Goal: Information Seeking & Learning: Check status

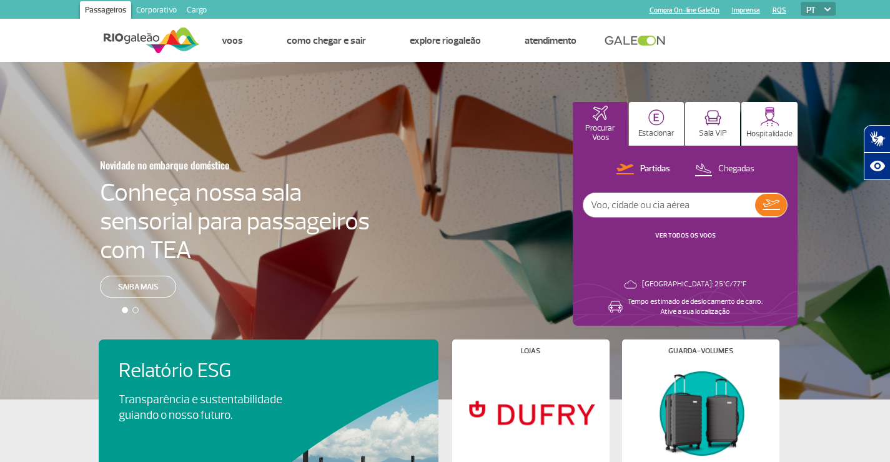
click at [657, 205] on input "text" at bounding box center [670, 205] width 172 height 24
type input "[GEOGRAPHIC_DATA]"
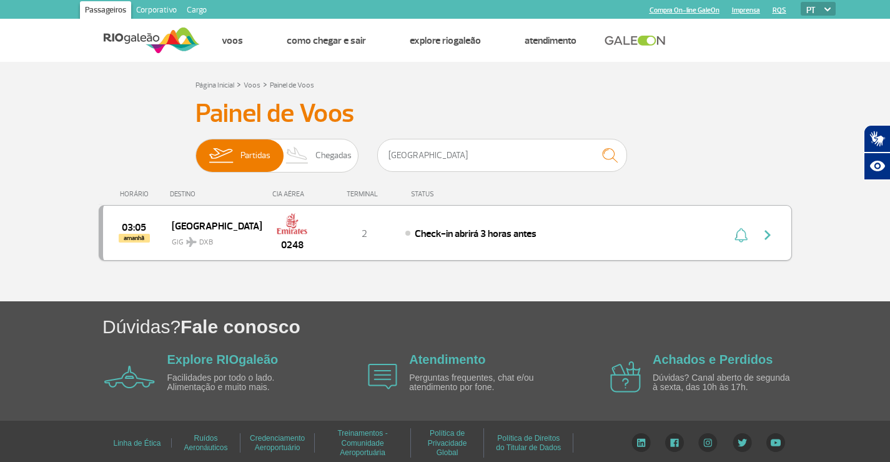
click at [266, 234] on div "0248" at bounding box center [292, 232] width 62 height 39
click at [769, 231] on img "button" at bounding box center [767, 234] width 15 height 15
click at [438, 234] on span "Check-in abrirá 3 horas antes" at bounding box center [476, 233] width 122 height 12
click at [297, 231] on img at bounding box center [292, 223] width 32 height 21
click at [133, 237] on span "amanhã" at bounding box center [134, 238] width 31 height 9
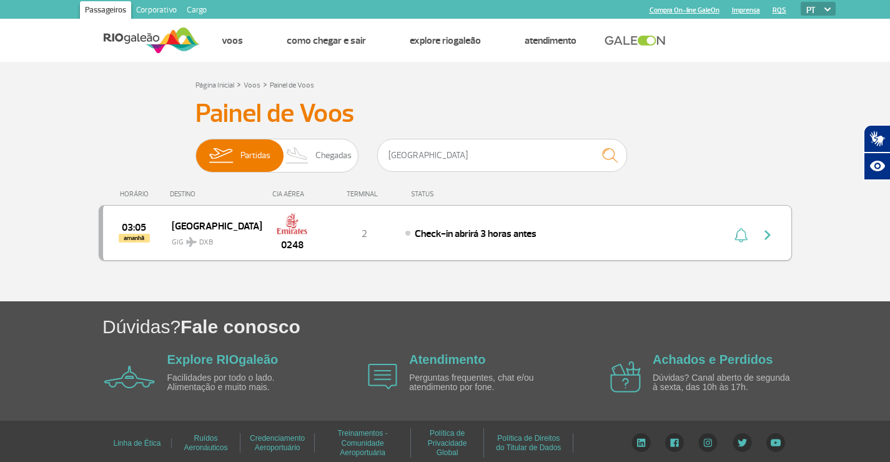
click at [136, 235] on span "amanhã" at bounding box center [134, 238] width 31 height 9
click at [434, 231] on span "Check-in abrirá 3 horas antes" at bounding box center [476, 233] width 122 height 12
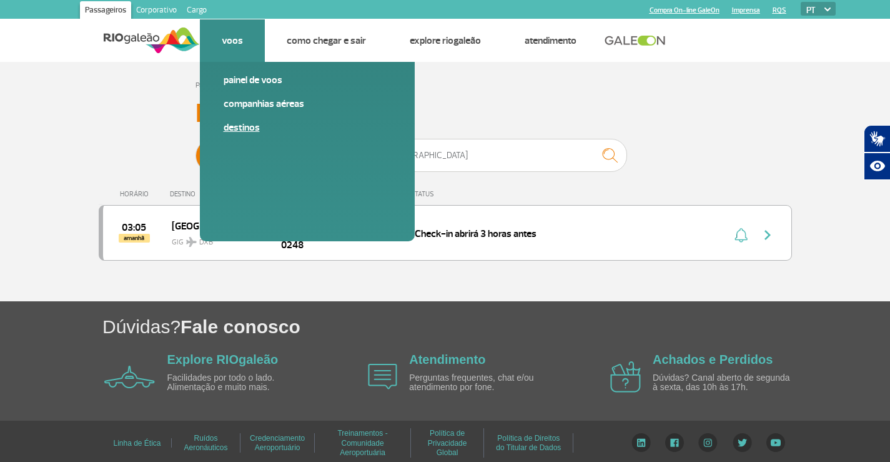
click at [247, 124] on link "Destinos" at bounding box center [307, 128] width 167 height 14
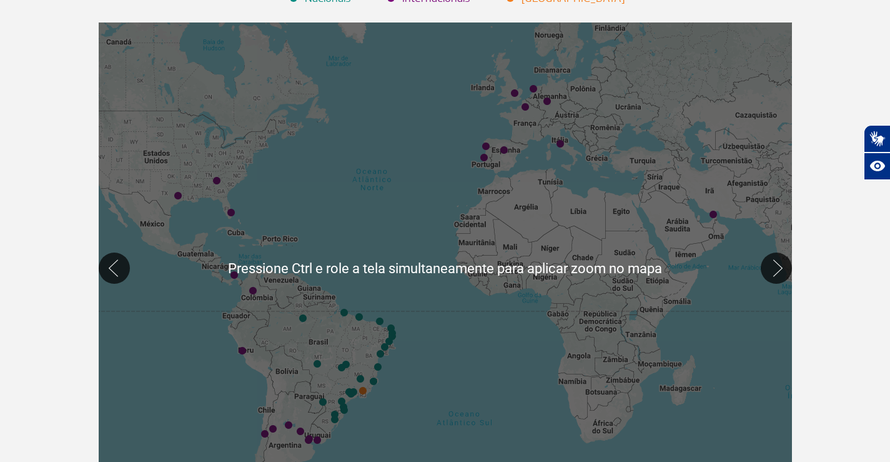
scroll to position [217, 0]
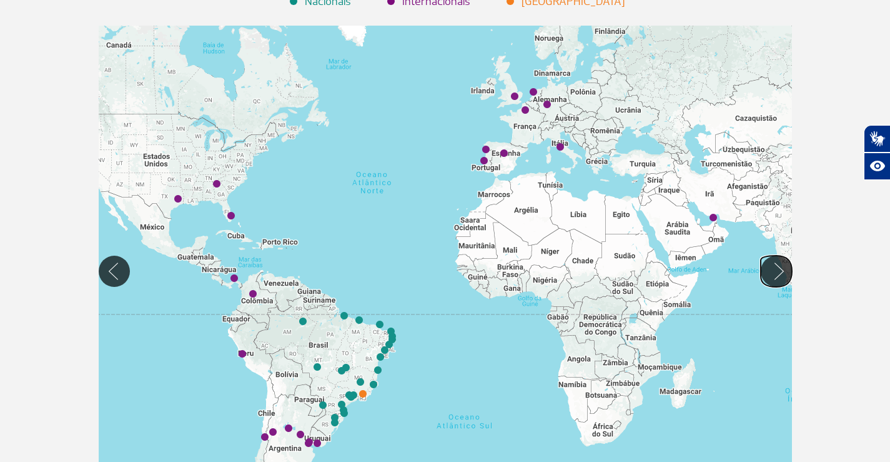
click at [786, 271] on button "Mover para direita" at bounding box center [776, 271] width 31 height 31
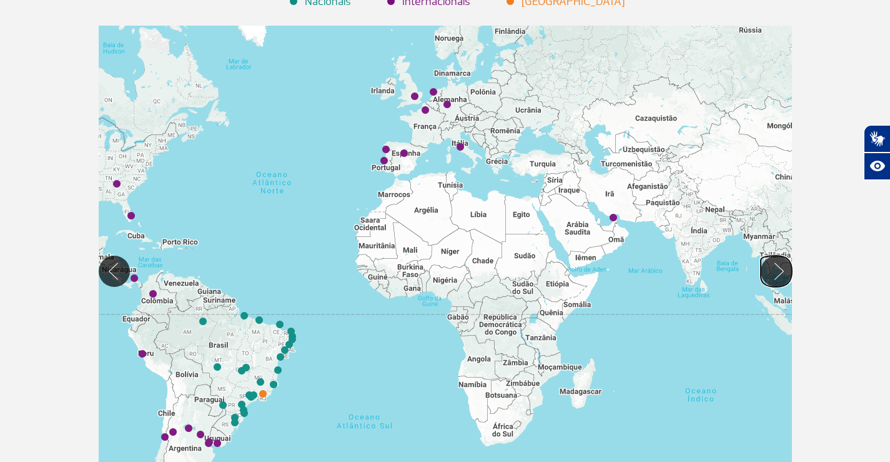
click at [786, 271] on button "Mover para direita" at bounding box center [776, 271] width 31 height 31
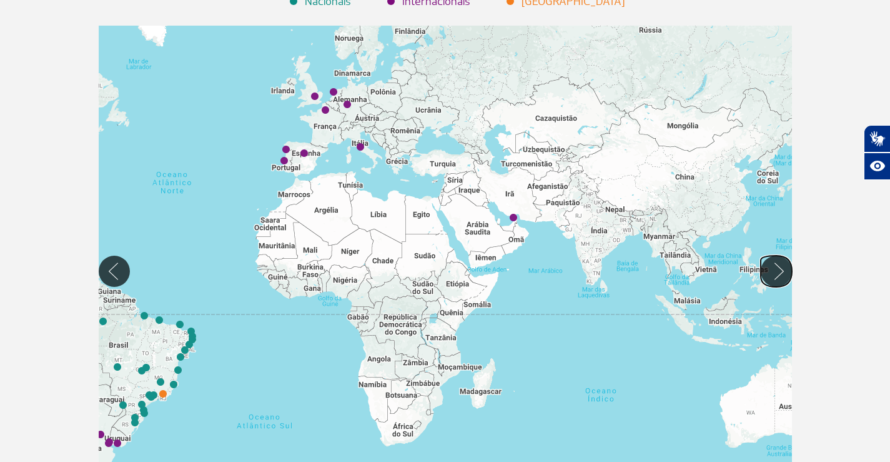
click at [786, 271] on button "Mover para direita" at bounding box center [776, 271] width 31 height 31
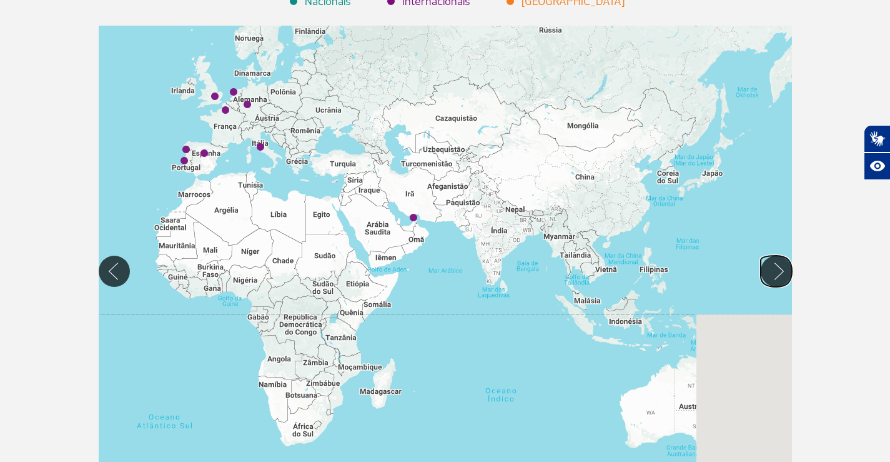
click at [786, 271] on button "Mover para direita" at bounding box center [776, 271] width 31 height 31
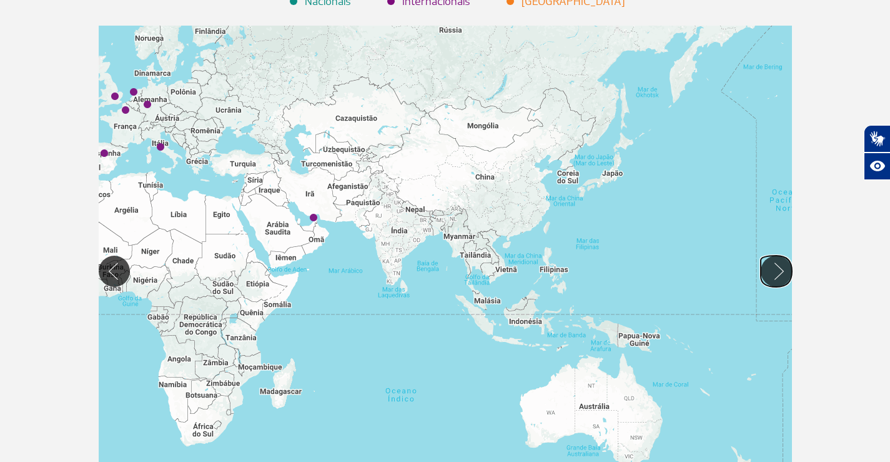
click at [786, 271] on button "Mover para direita" at bounding box center [776, 271] width 31 height 31
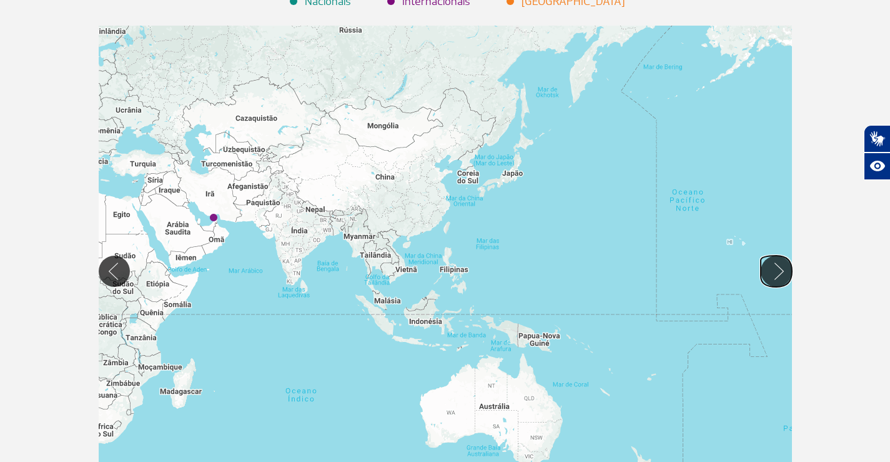
click at [786, 271] on button "Mover para direita" at bounding box center [776, 271] width 31 height 31
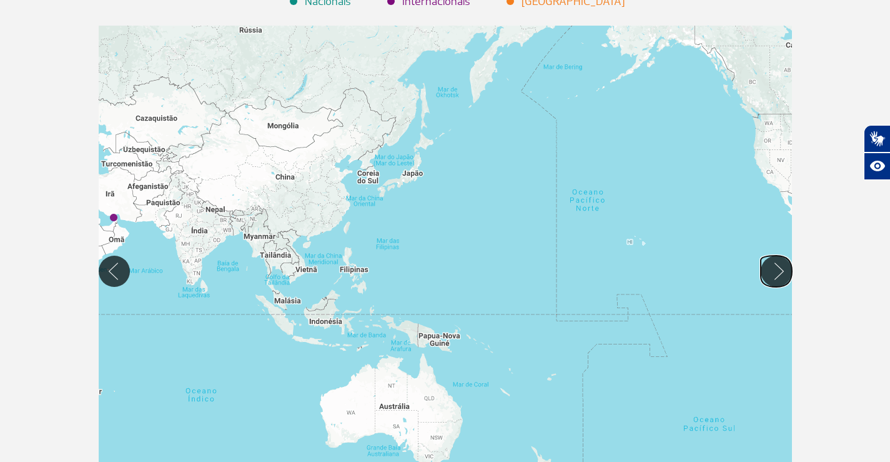
click at [786, 271] on button "Mover para direita" at bounding box center [776, 271] width 31 height 31
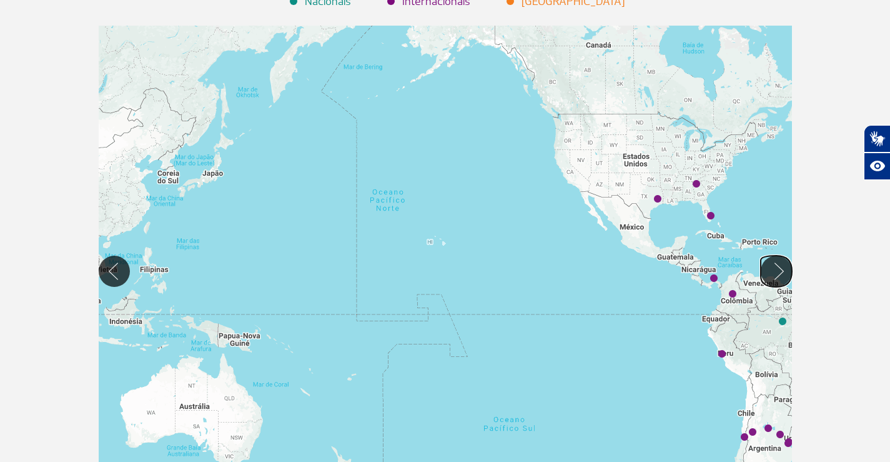
click at [786, 271] on button "Mover para direita" at bounding box center [776, 271] width 31 height 31
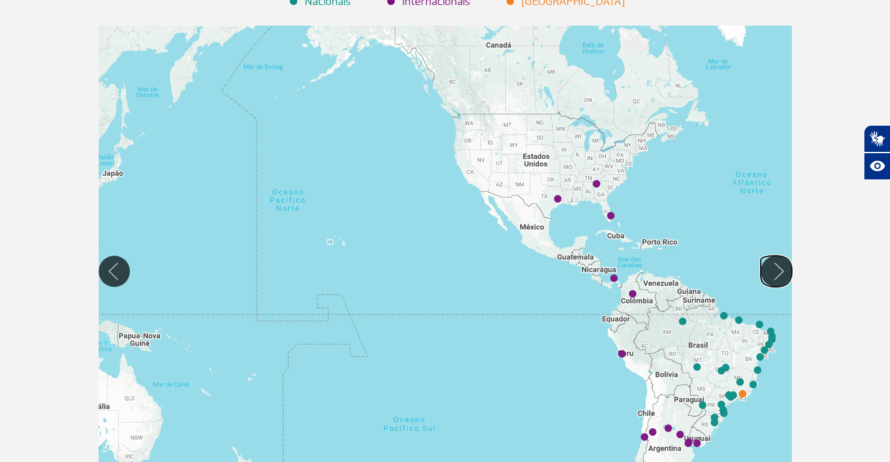
click at [786, 271] on button "Mover para direita" at bounding box center [776, 271] width 31 height 31
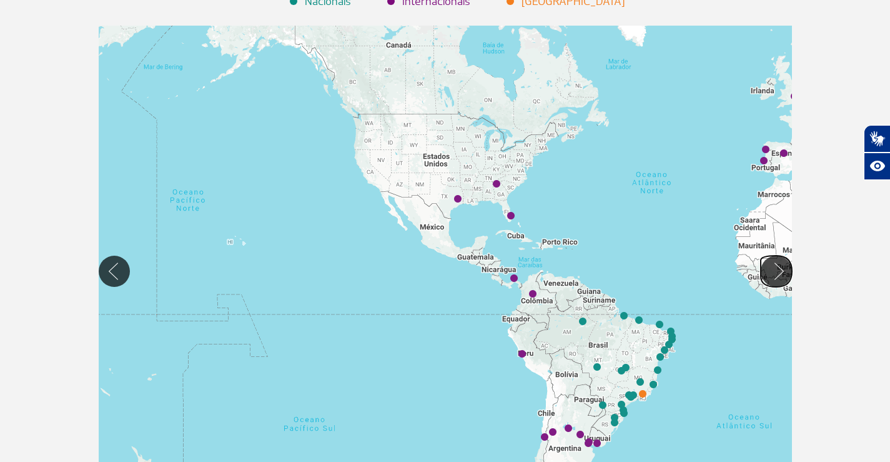
click at [786, 271] on button "Mover para direita" at bounding box center [776, 271] width 31 height 31
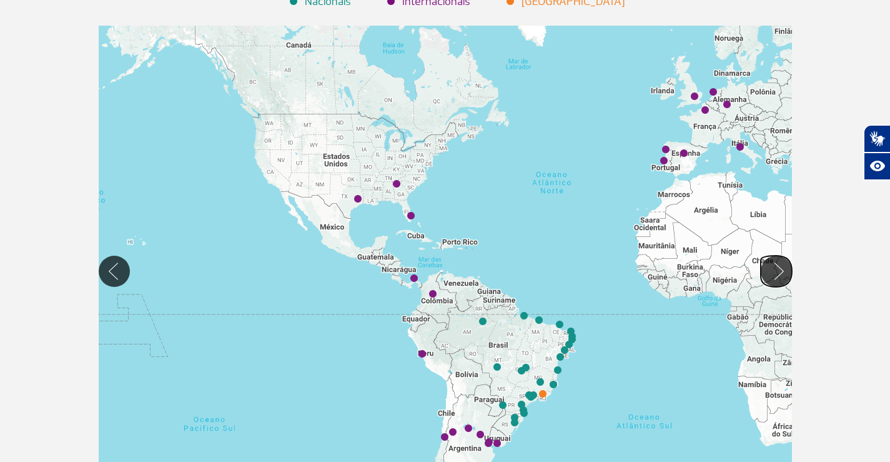
click at [786, 271] on button "Mover para direita" at bounding box center [776, 271] width 31 height 31
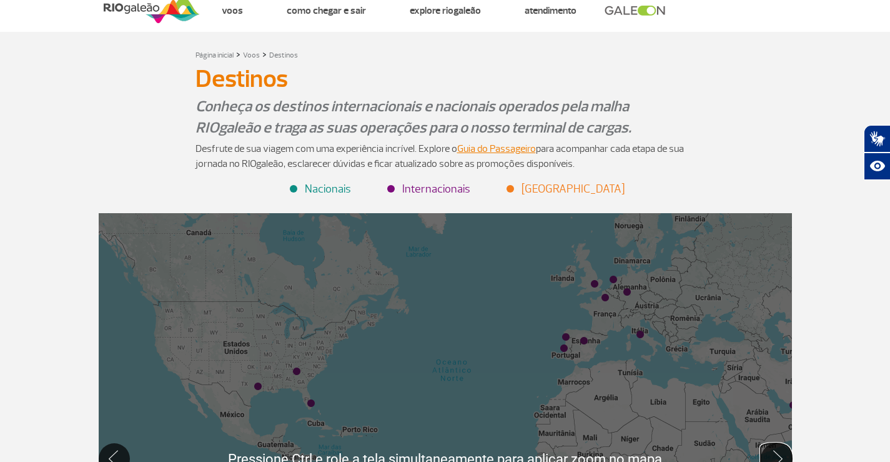
scroll to position [0, 0]
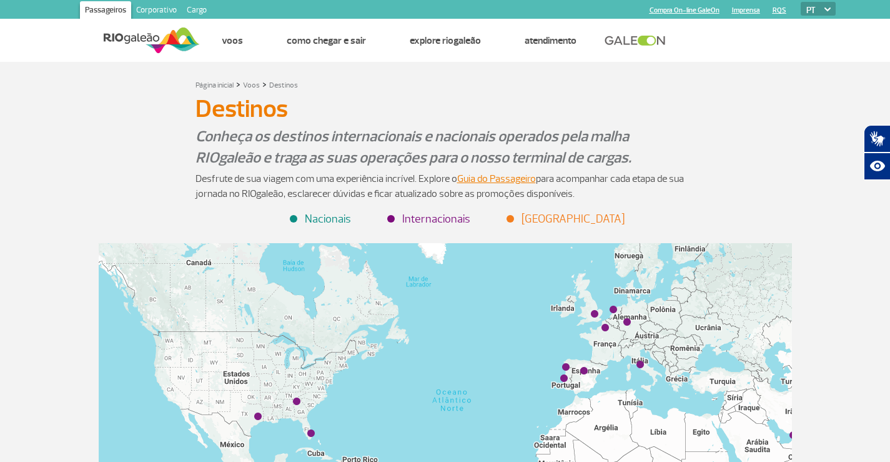
click at [77, 137] on div "Página inicial > Voos > Destinos Destinos Destinos Conheça os destinos internac…" at bounding box center [445, 413] width 890 height 702
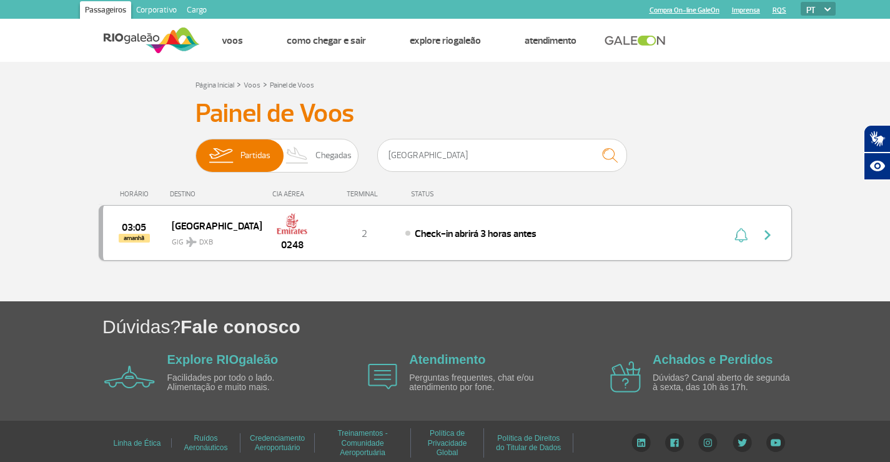
click at [767, 234] on img "button" at bounding box center [767, 234] width 15 height 15
click at [411, 154] on input "[GEOGRAPHIC_DATA]" at bounding box center [502, 155] width 250 height 33
click at [335, 154] on span "Chegadas" at bounding box center [334, 155] width 36 height 32
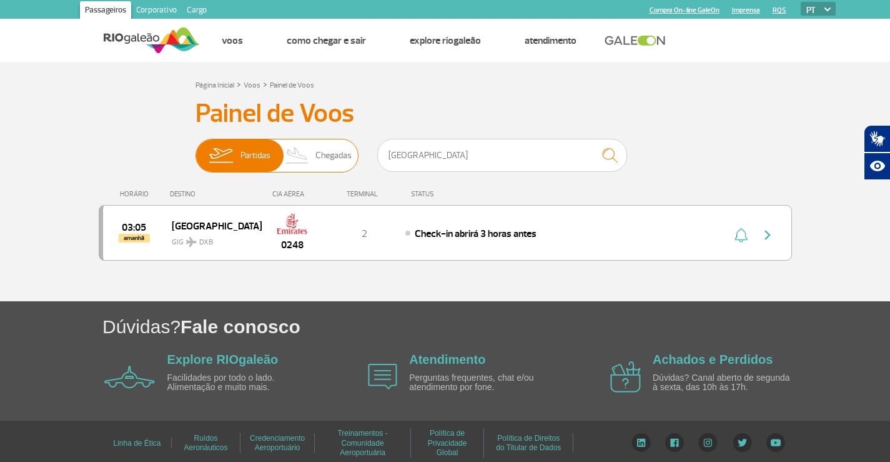
click at [196, 149] on input "Partidas Chegadas" at bounding box center [196, 149] width 0 height 0
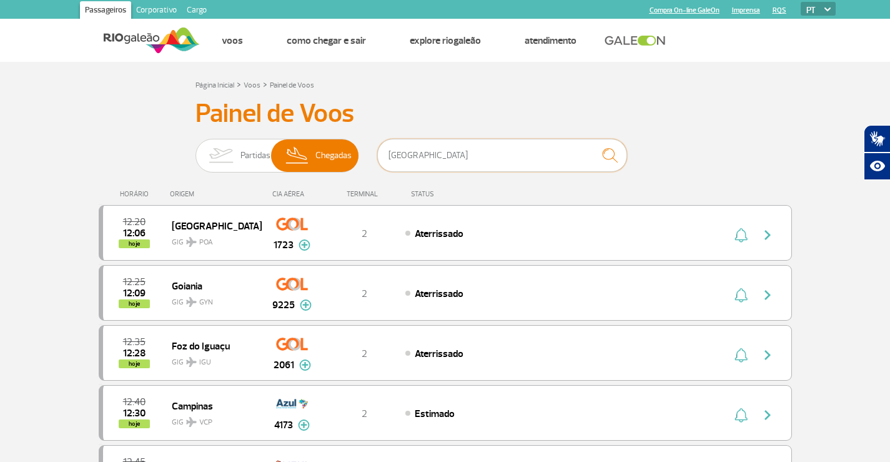
click at [442, 156] on input "[GEOGRAPHIC_DATA]" at bounding box center [502, 155] width 250 height 33
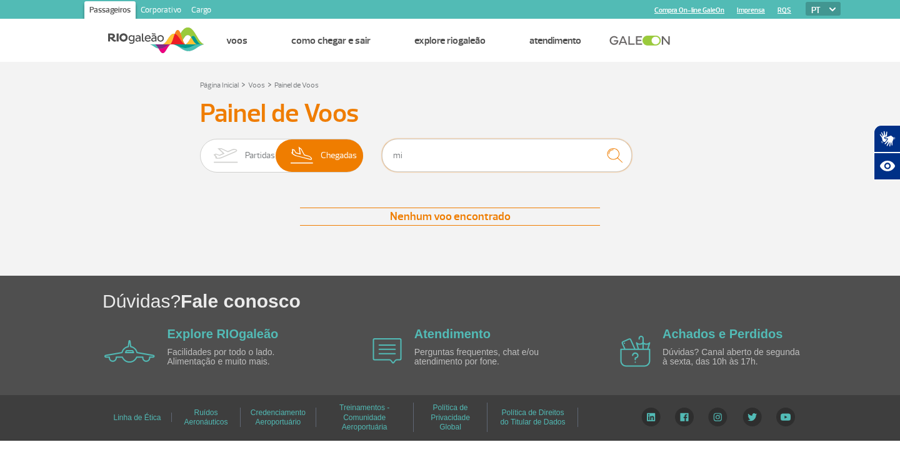
type input "m"
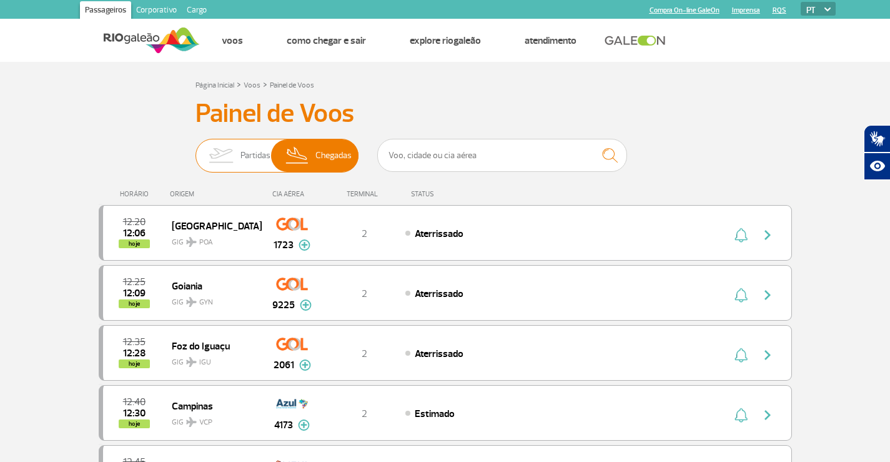
click at [231, 157] on img at bounding box center [220, 155] width 39 height 32
click at [196, 149] on input "Partidas Chegadas" at bounding box center [196, 149] width 0 height 0
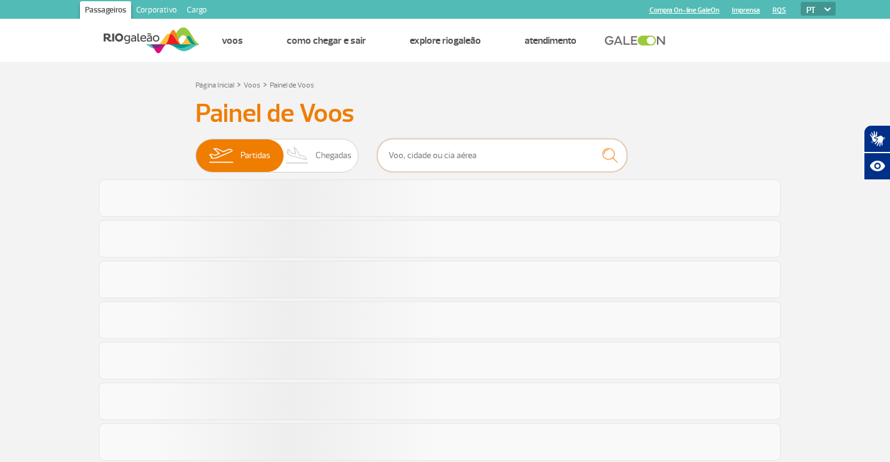
click at [422, 151] on input "text" at bounding box center [502, 155] width 250 height 33
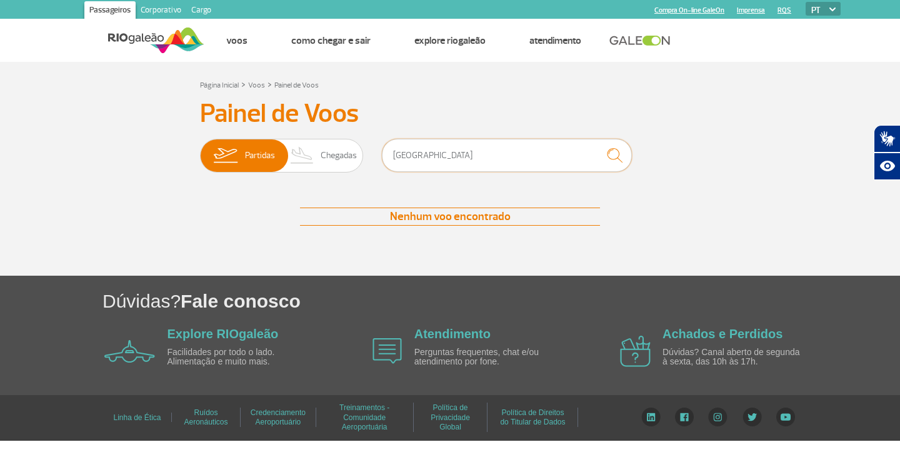
click at [422, 152] on input "[GEOGRAPHIC_DATA]" at bounding box center [507, 155] width 250 height 33
type input "[GEOGRAPHIC_DATA]"
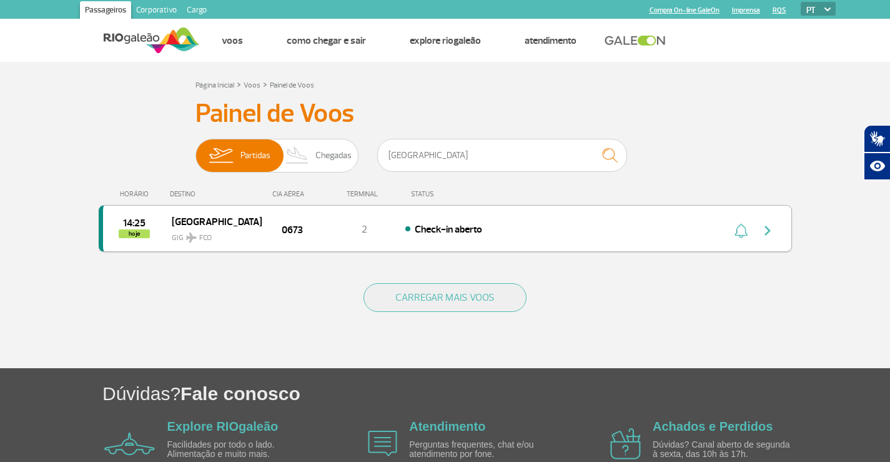
click at [454, 226] on span "Check-in aberto" at bounding box center [448, 229] width 67 height 12
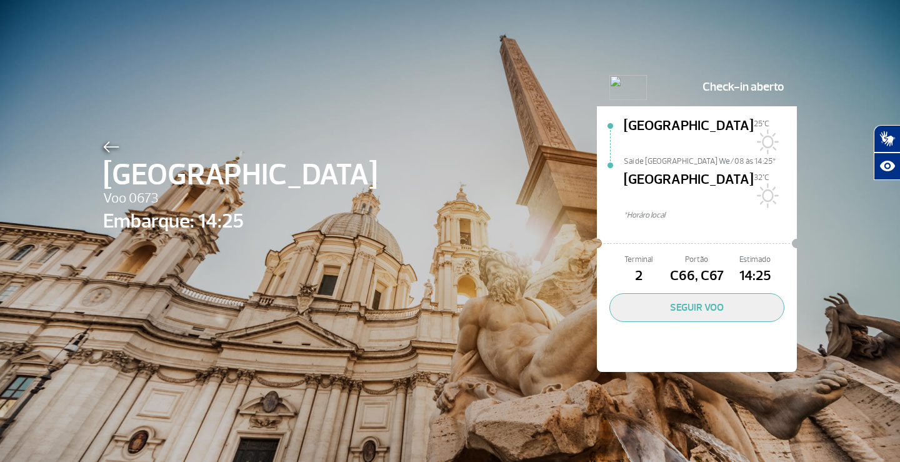
click at [106, 146] on img at bounding box center [111, 146] width 16 height 11
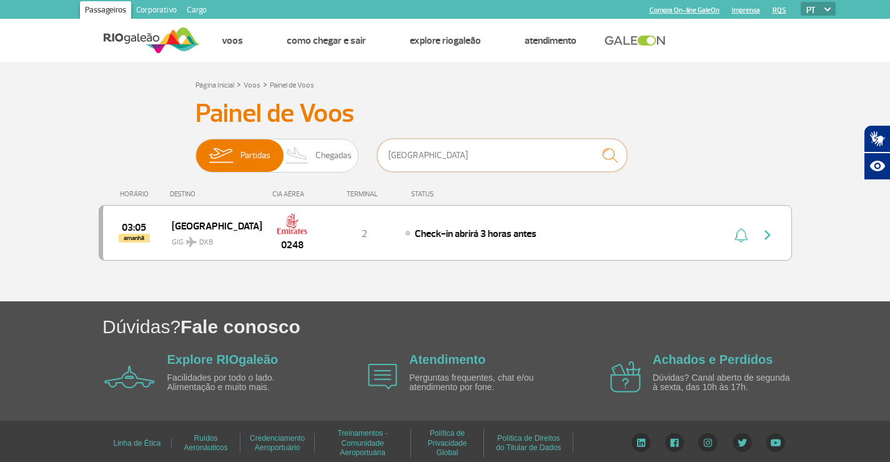
click at [424, 160] on input "[GEOGRAPHIC_DATA]" at bounding box center [502, 155] width 250 height 33
type input "[GEOGRAPHIC_DATA]"
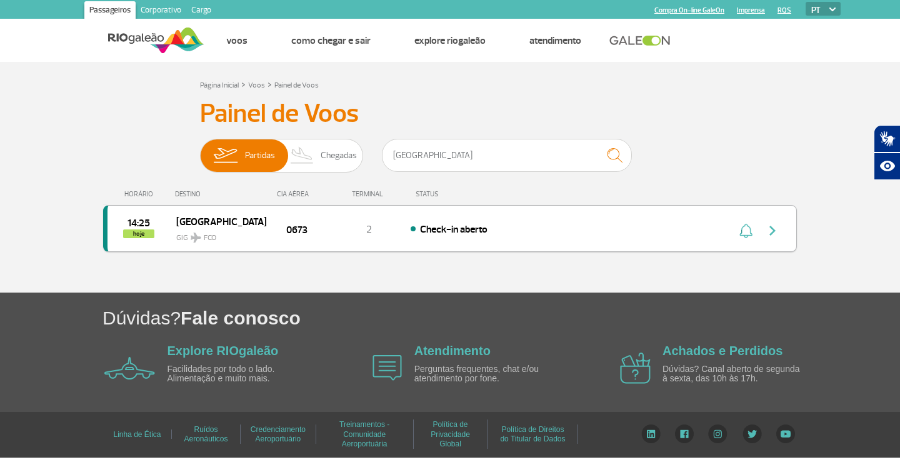
click at [735, 232] on div at bounding box center [761, 228] width 69 height 17
drag, startPoint x: 600, startPoint y: 232, endPoint x: 534, endPoint y: 229, distance: 66.3
click at [534, 229] on div "Check-in aberto" at bounding box center [549, 229] width 276 height 14
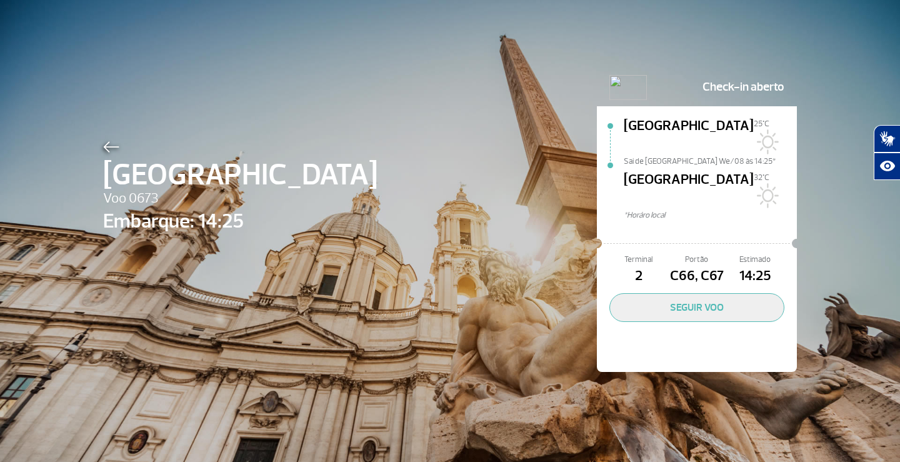
click at [480, 229] on div "Roma Voo 0673 Embarque: 14:25 Check-in aberto [GEOGRAPHIC_DATA][DATE]C [GEOGRAP…" at bounding box center [450, 201] width 712 height 403
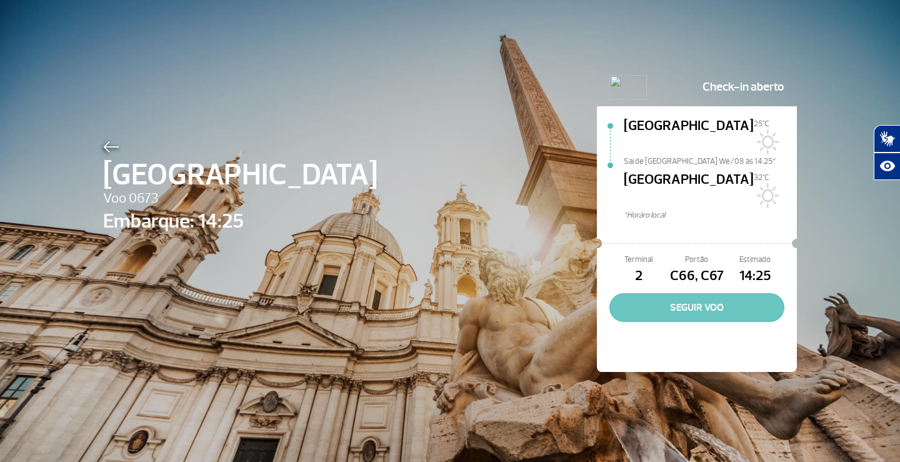
click at [702, 293] on button "SEGUIR VOO" at bounding box center [696, 307] width 175 height 29
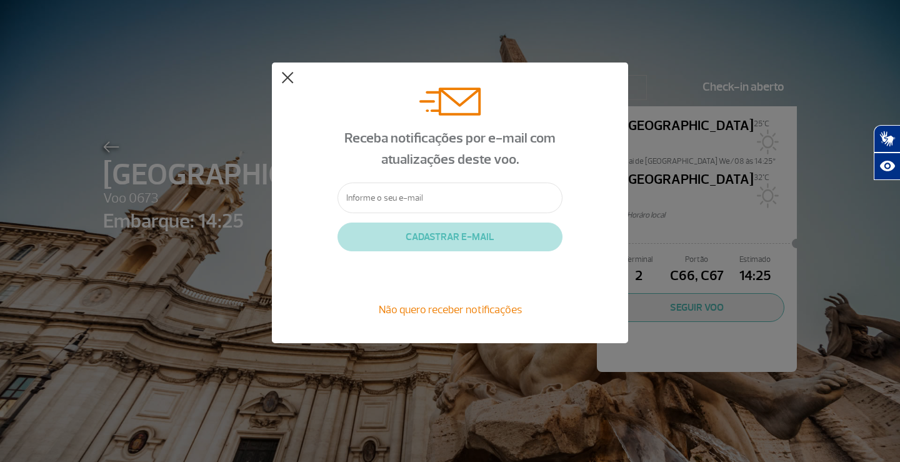
click at [287, 76] on button at bounding box center [287, 78] width 12 height 12
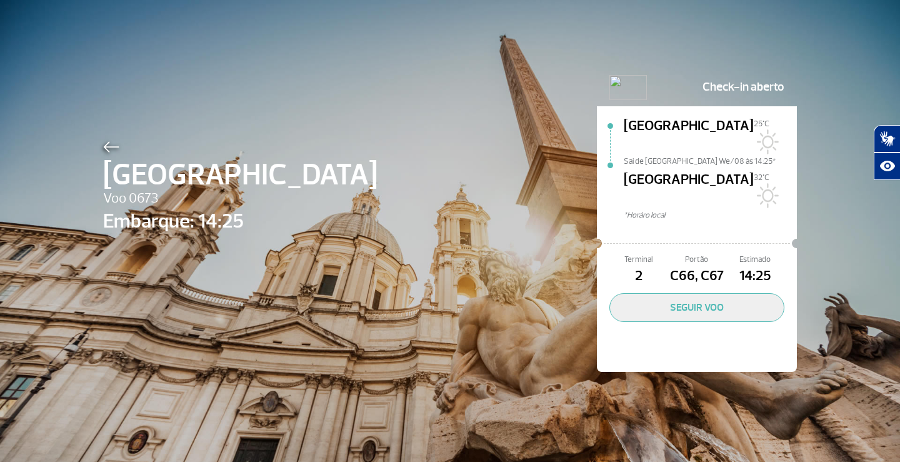
click at [634, 125] on span "[GEOGRAPHIC_DATA]" at bounding box center [689, 136] width 130 height 40
click at [634, 156] on span "Sai de [GEOGRAPHIC_DATA] We/08 às 14:25*" at bounding box center [710, 160] width 173 height 9
click at [704, 266] on span "C66, C67" at bounding box center [696, 276] width 58 height 21
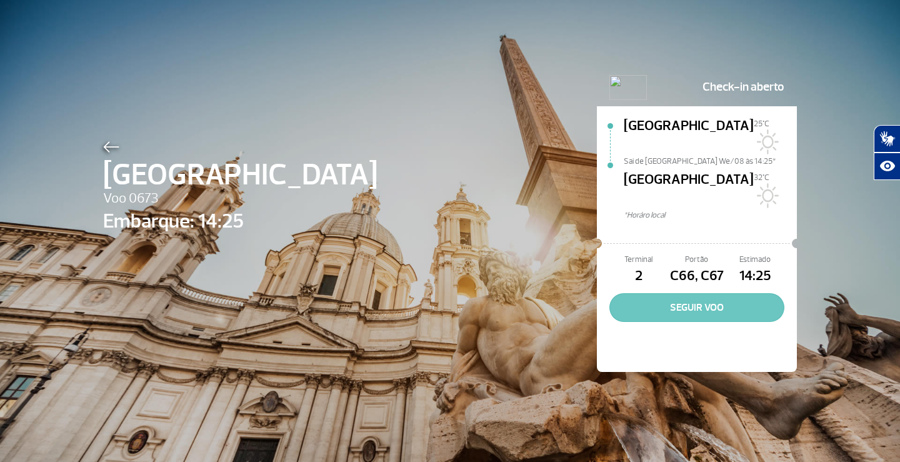
click at [709, 293] on button "SEGUIR VOO" at bounding box center [696, 307] width 175 height 29
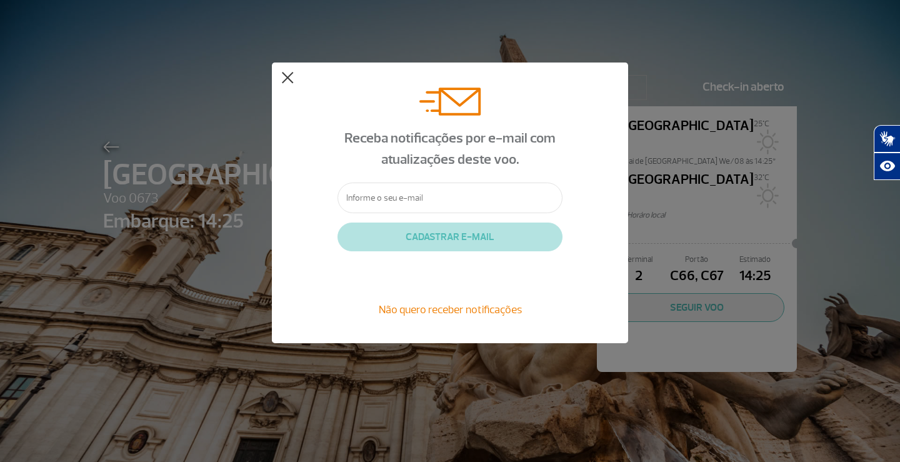
click at [282, 76] on button at bounding box center [287, 78] width 12 height 12
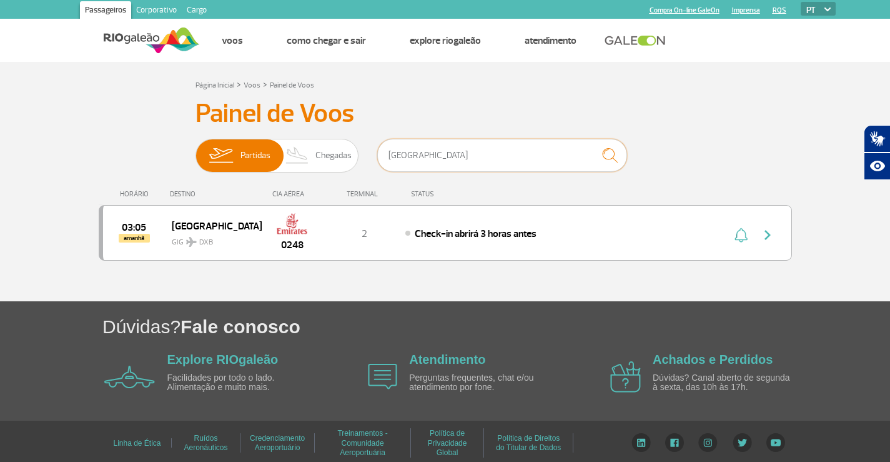
click at [425, 165] on input "[GEOGRAPHIC_DATA]" at bounding box center [502, 155] width 250 height 33
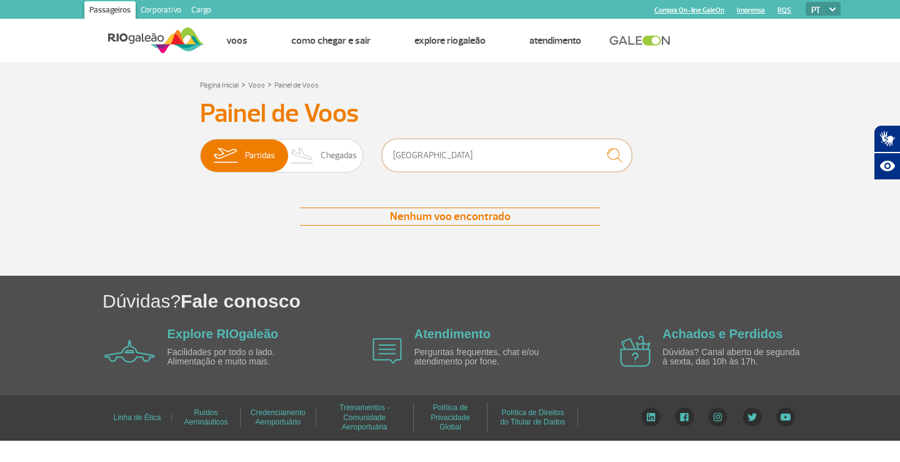
type input "[GEOGRAPHIC_DATA]"
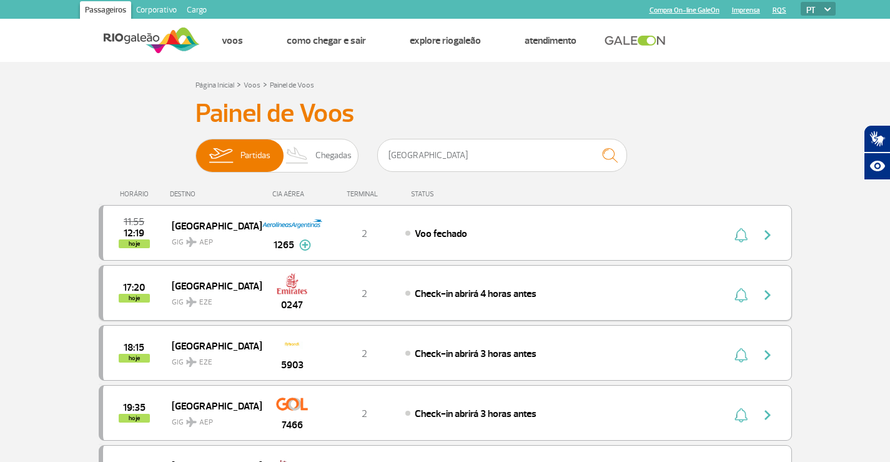
click at [494, 287] on span "Check-in abrirá 4 horas antes" at bounding box center [476, 293] width 122 height 12
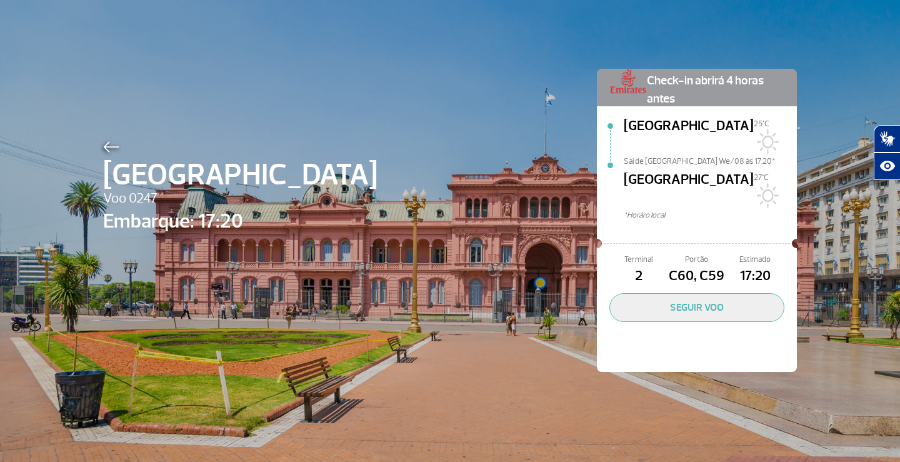
click at [105, 146] on img at bounding box center [111, 146] width 16 height 11
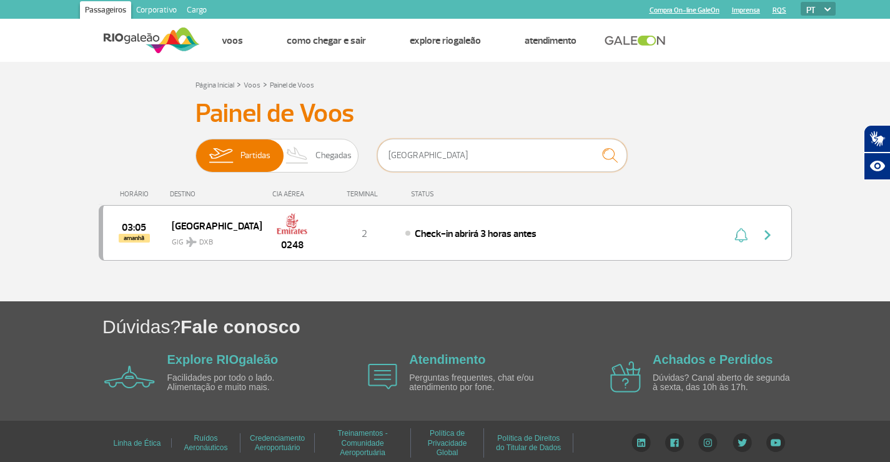
click at [424, 157] on input "[GEOGRAPHIC_DATA]" at bounding box center [502, 155] width 250 height 33
type input "[GEOGRAPHIC_DATA]"
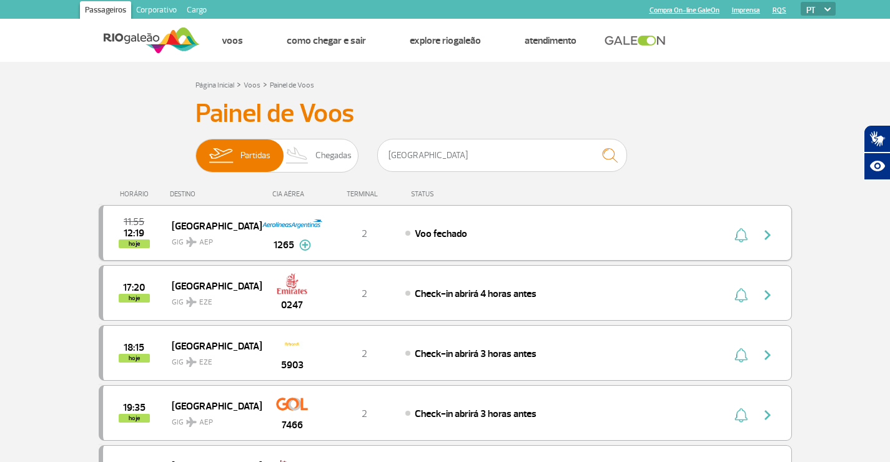
click at [441, 234] on span "Voo fechado" at bounding box center [441, 233] width 52 height 12
click at [767, 236] on img "button" at bounding box center [767, 234] width 15 height 15
click at [767, 226] on button "button" at bounding box center [771, 233] width 29 height 20
click at [426, 233] on span "Voo fechado" at bounding box center [441, 233] width 52 height 12
click at [493, 355] on span "Check-in abrirá 3 horas antes" at bounding box center [476, 353] width 122 height 12
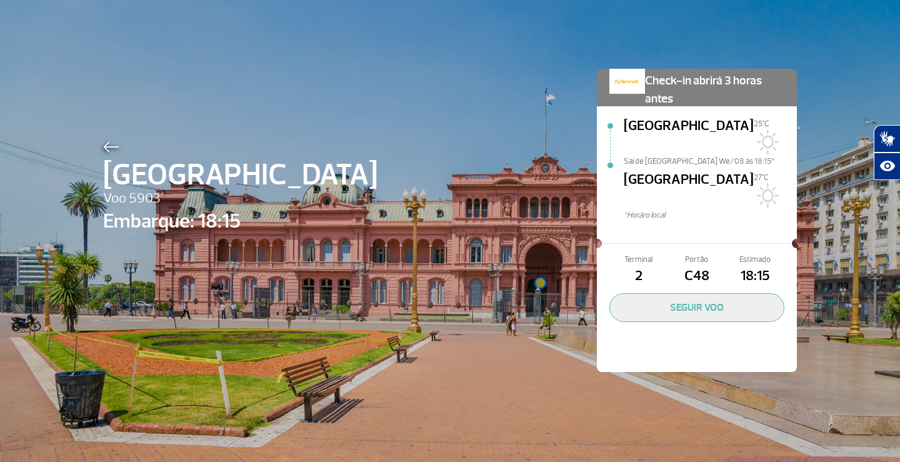
click at [111, 142] on img at bounding box center [111, 146] width 16 height 11
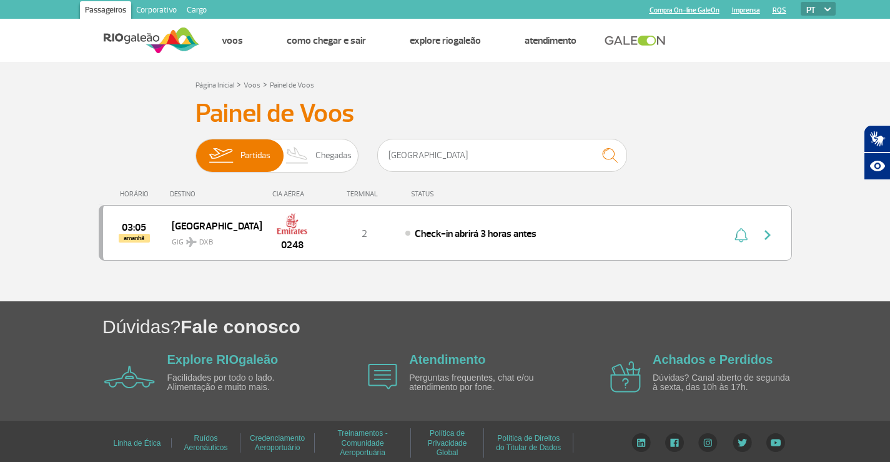
click at [191, 6] on link "Cargo" at bounding box center [197, 11] width 30 height 20
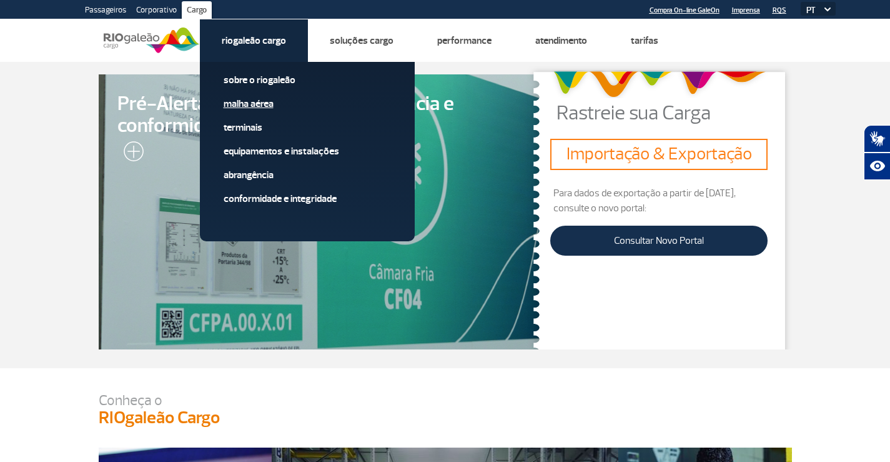
click at [262, 100] on link "Malha Aérea" at bounding box center [307, 104] width 167 height 14
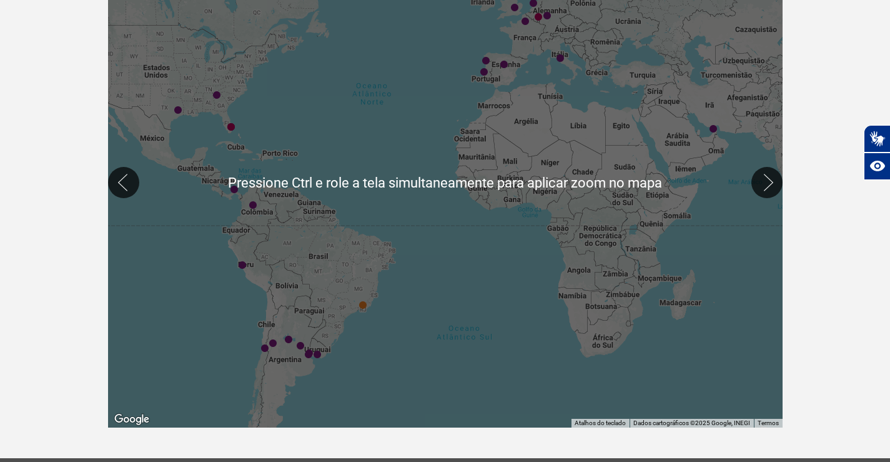
scroll to position [312, 0]
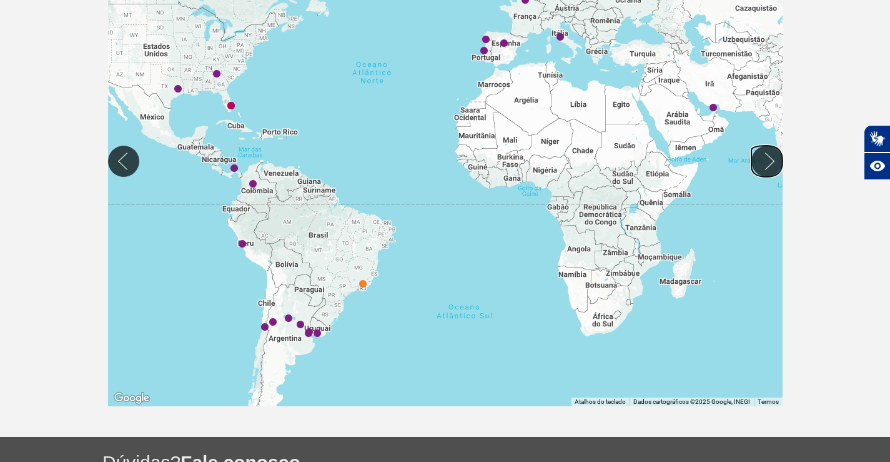
click at [761, 162] on button "Mover para direita" at bounding box center [767, 161] width 31 height 31
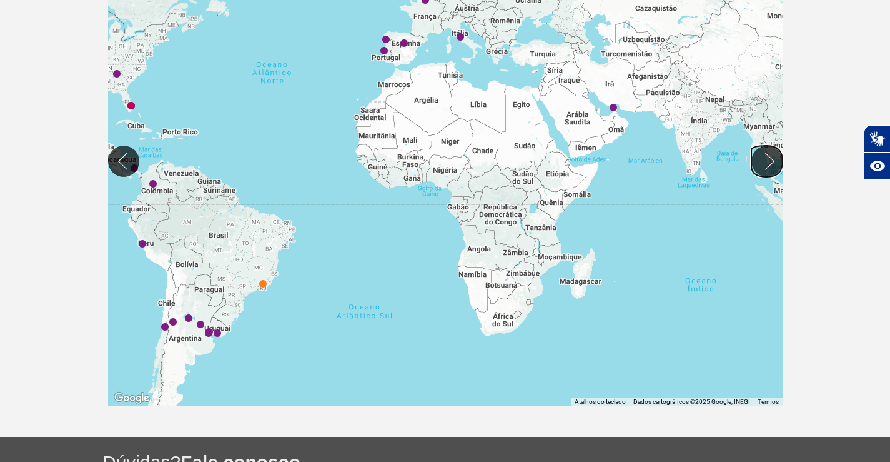
click at [761, 162] on button "Mover para direita" at bounding box center [767, 161] width 31 height 31
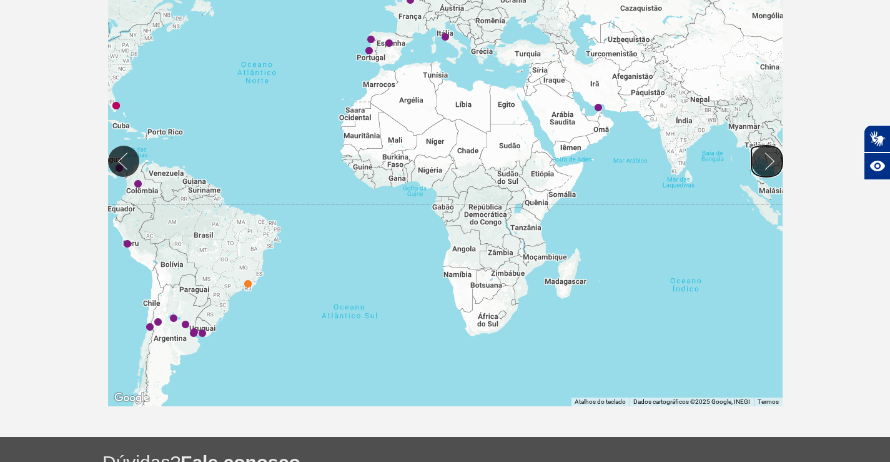
click at [761, 162] on button "Mover para direita" at bounding box center [767, 161] width 31 height 31
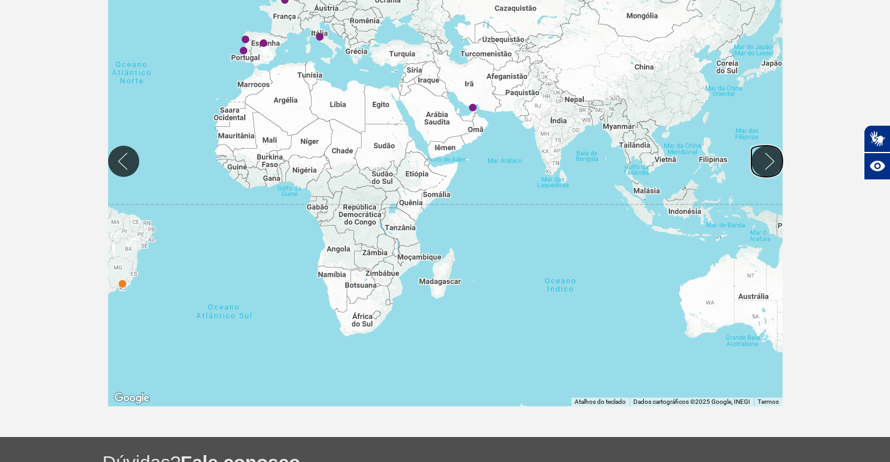
click at [761, 162] on button "Mover para direita" at bounding box center [767, 161] width 31 height 31
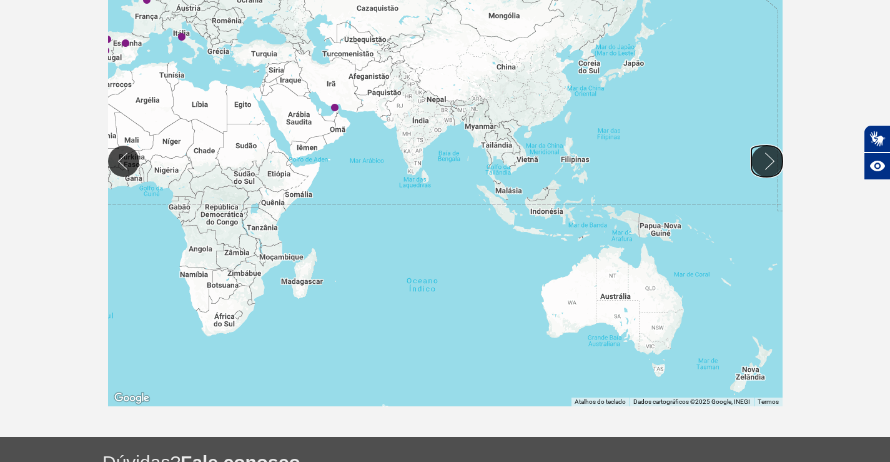
click at [761, 162] on button "Mover para direita" at bounding box center [767, 161] width 31 height 31
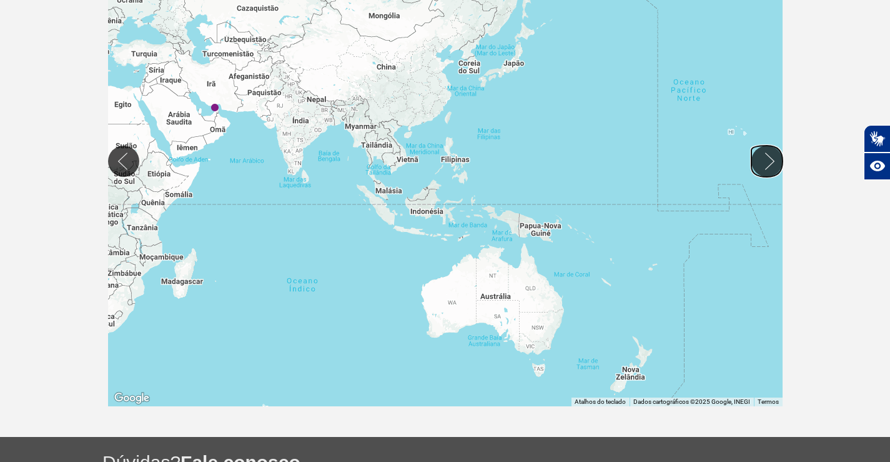
click at [761, 162] on button "Mover para direita" at bounding box center [767, 161] width 31 height 31
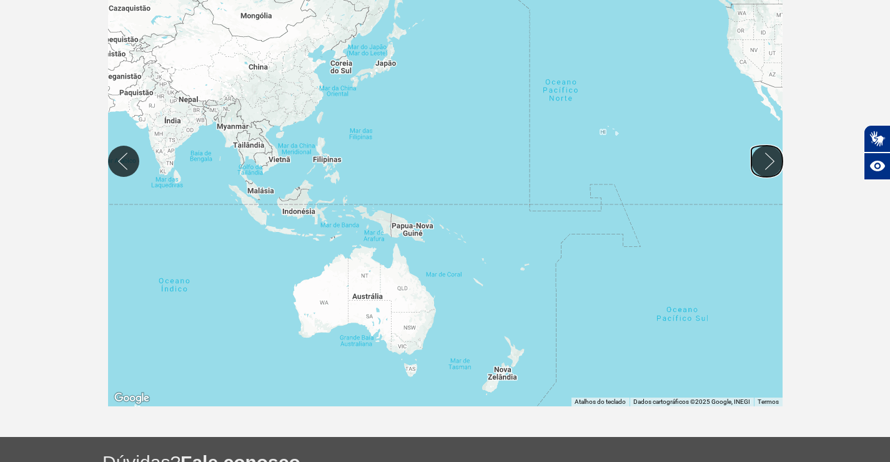
click at [761, 162] on button "Mover para direita" at bounding box center [767, 161] width 31 height 31
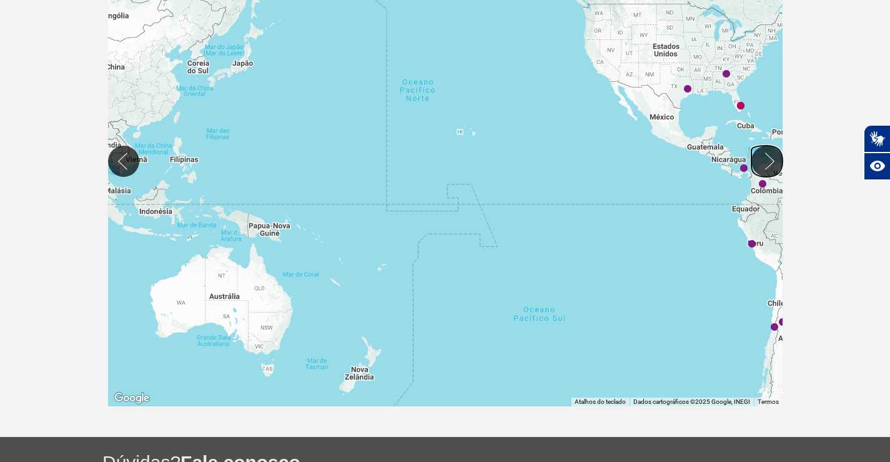
click at [761, 162] on button "Mover para direita" at bounding box center [767, 161] width 31 height 31
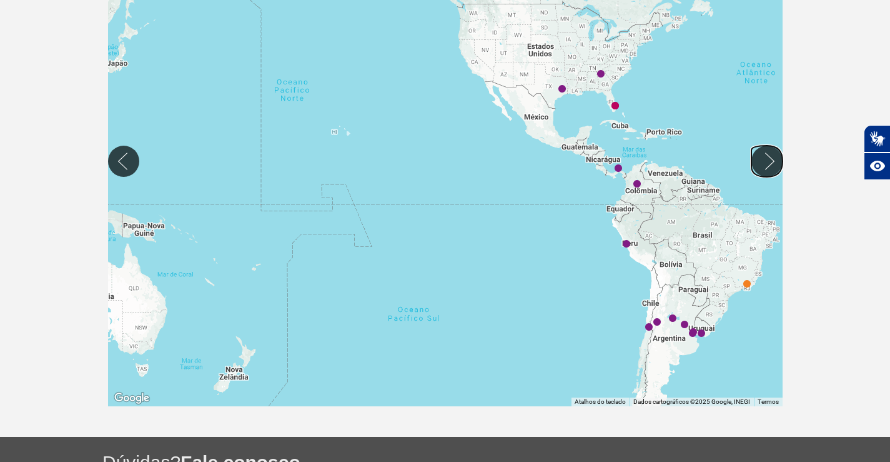
click at [761, 162] on button "Mover para direita" at bounding box center [767, 161] width 31 height 31
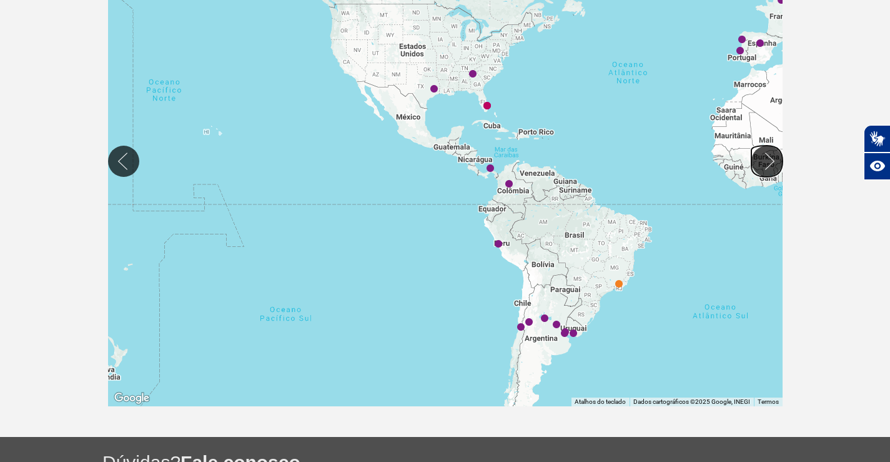
click at [761, 162] on button "Mover para direita" at bounding box center [767, 161] width 31 height 31
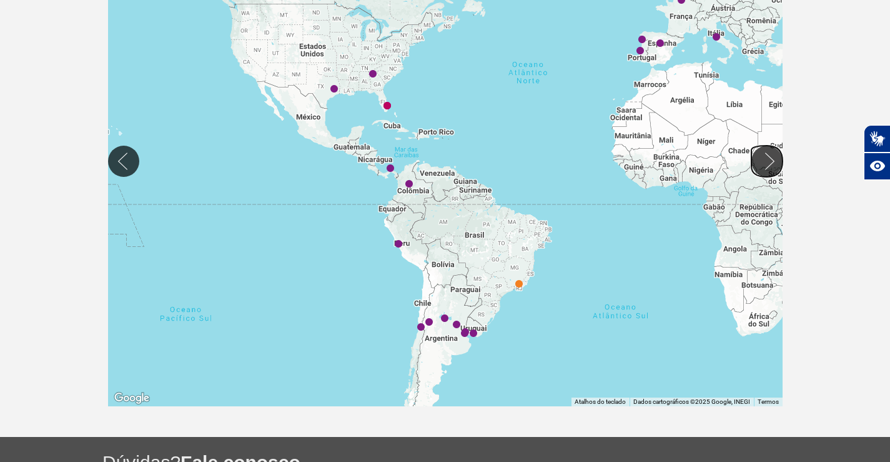
click at [761, 162] on button "Mover para direita" at bounding box center [767, 161] width 31 height 31
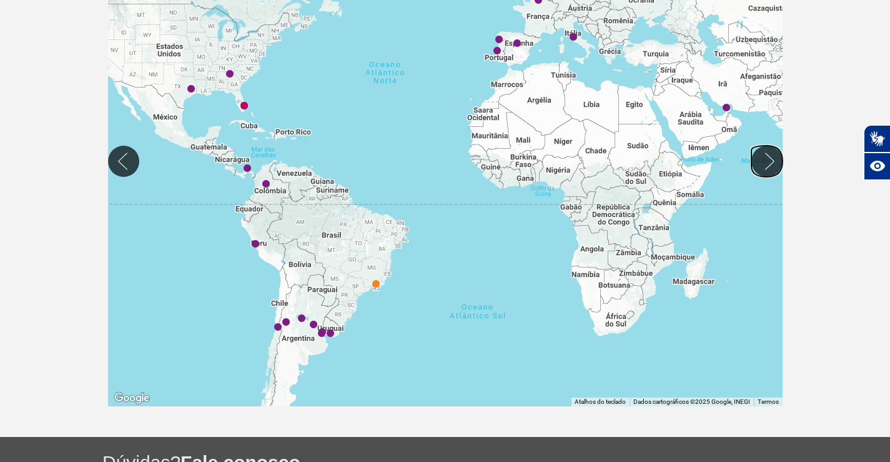
click at [761, 162] on button "Mover para direita" at bounding box center [767, 161] width 31 height 31
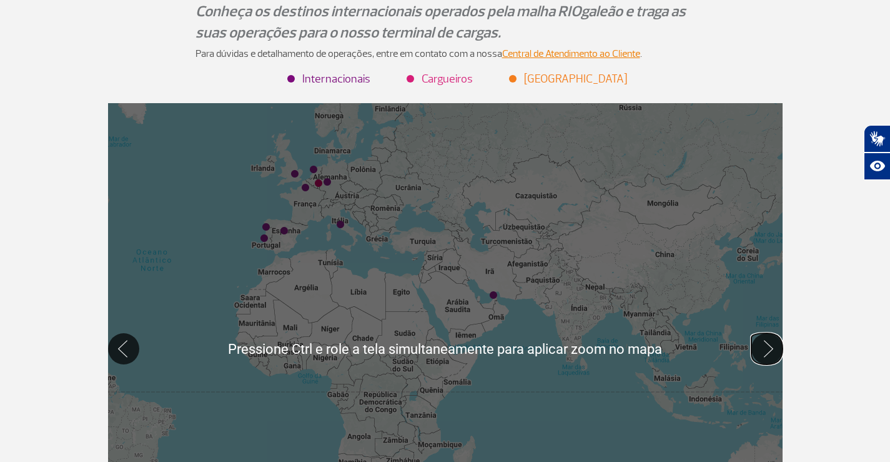
scroll to position [0, 0]
